Goal: Book appointment/travel/reservation

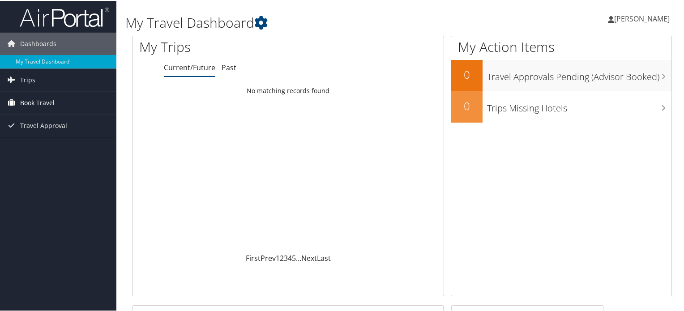
click at [42, 98] on span "Book Travel" at bounding box center [37, 102] width 34 height 22
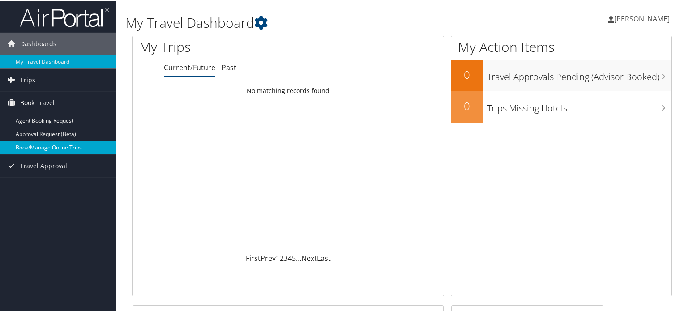
click at [49, 145] on link "Book/Manage Online Trips" at bounding box center [58, 146] width 116 height 13
click at [48, 145] on link "Book/Manage Online Trips" at bounding box center [58, 146] width 116 height 13
